Goal: Navigation & Orientation: Find specific page/section

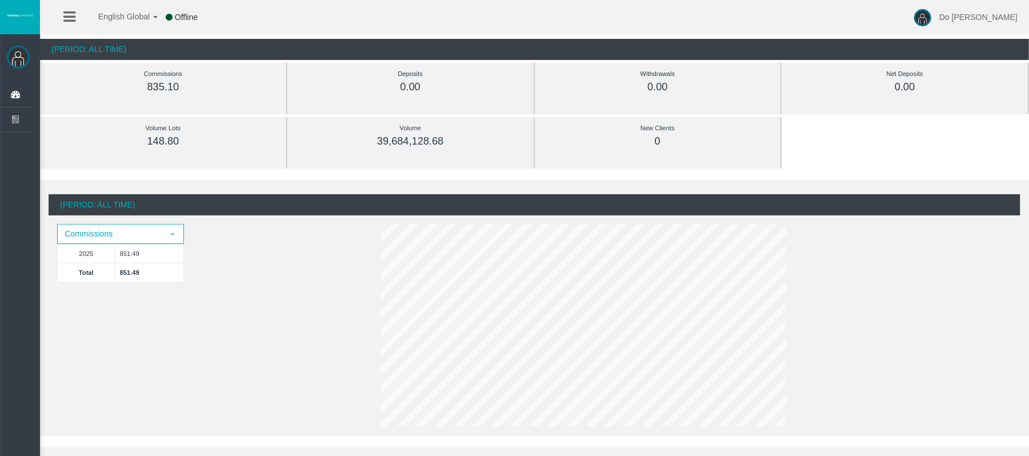
scroll to position [76, 0]
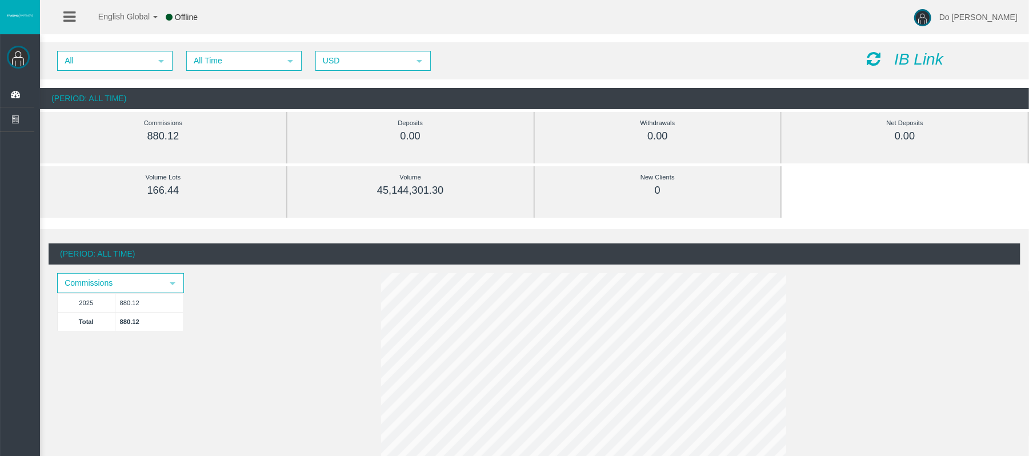
scroll to position [76, 0]
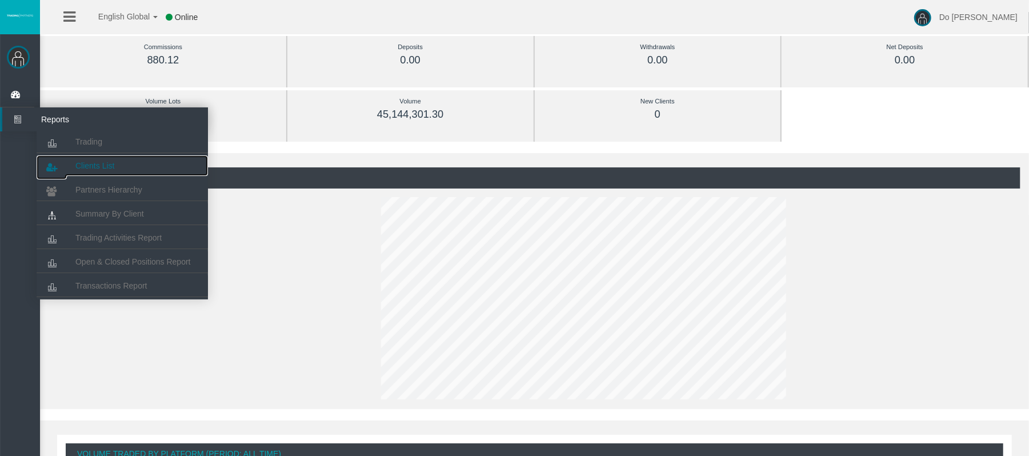
click at [97, 162] on span "Clients List" at bounding box center [94, 165] width 39 height 9
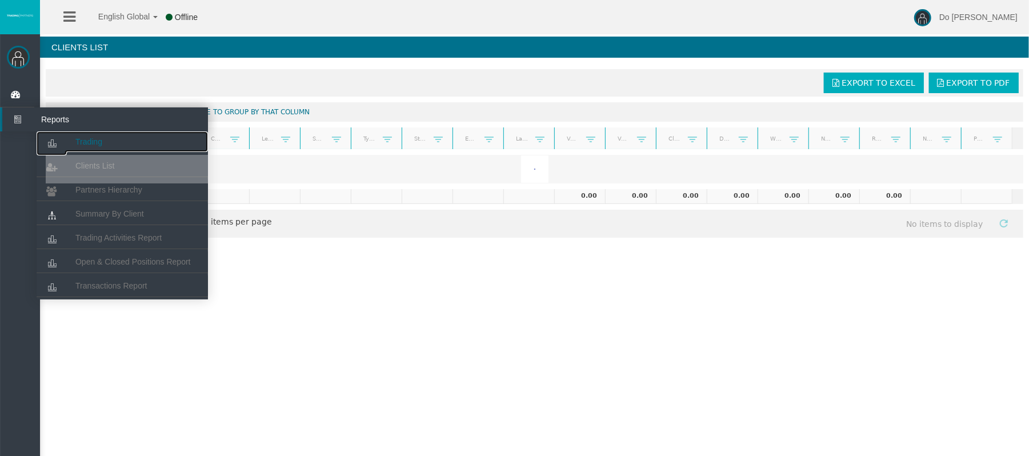
click at [95, 147] on link "Trading" at bounding box center [122, 141] width 171 height 21
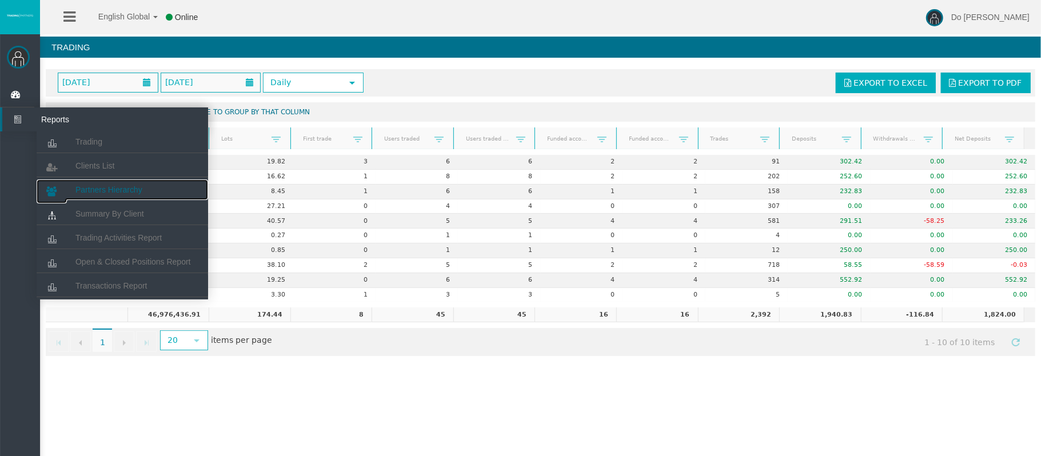
click at [97, 188] on span "Partners Hierarchy" at bounding box center [108, 189] width 67 height 9
